Goal: Check status: Check status

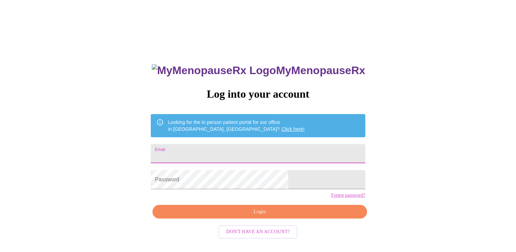
click at [270, 150] on input "Email" at bounding box center [258, 153] width 214 height 19
click at [307, 153] on input "Email" at bounding box center [258, 153] width 214 height 19
type input "[EMAIL_ADDRESS][DOMAIN_NAME]"
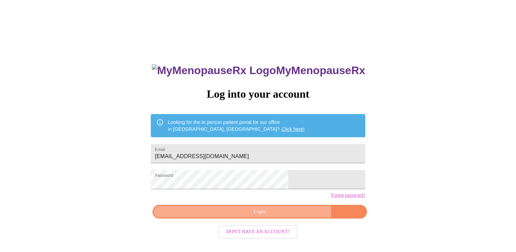
click at [280, 216] on span "Login" at bounding box center [259, 211] width 198 height 9
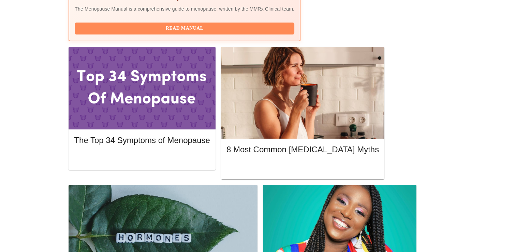
scroll to position [286, 0]
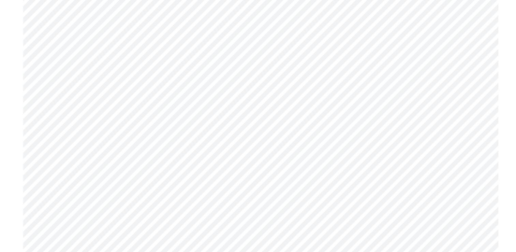
scroll to position [2456, 0]
